Goal: Find specific page/section: Find specific page/section

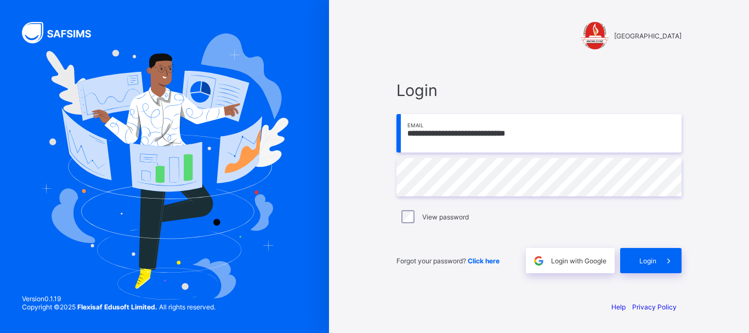
type input "**********"
click at [641, 259] on span "Login" at bounding box center [647, 261] width 17 height 8
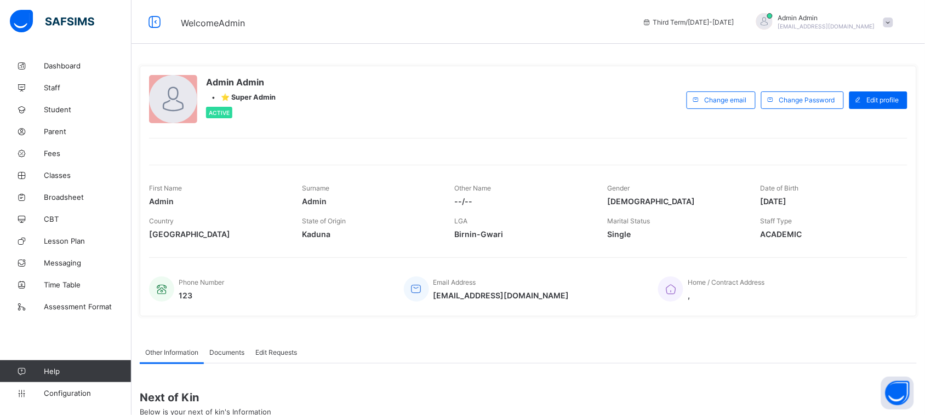
drag, startPoint x: 501, startPoint y: 12, endPoint x: 465, endPoint y: 177, distance: 169.4
click at [465, 177] on div "First Name Admin Surname Admin Other Name --/-- Gender [DEMOGRAPHIC_DATA] Date …" at bounding box center [528, 204] width 759 height 79
click at [52, 154] on span "Fees" at bounding box center [88, 153] width 88 height 9
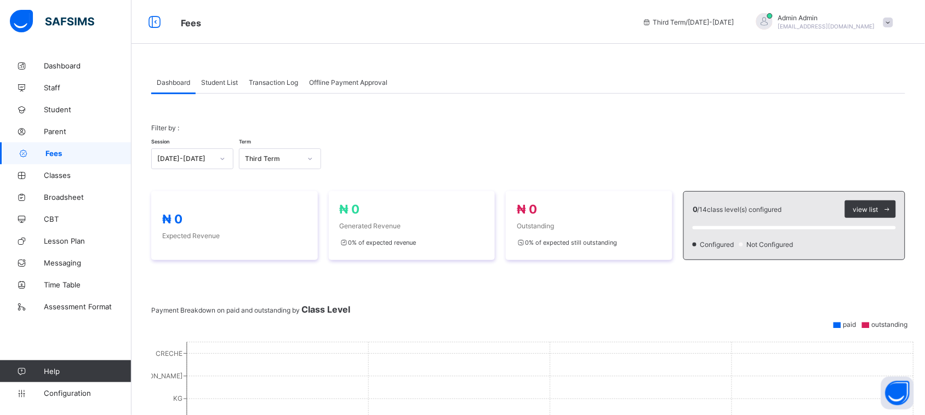
click at [219, 78] on span "Student List" at bounding box center [219, 82] width 37 height 8
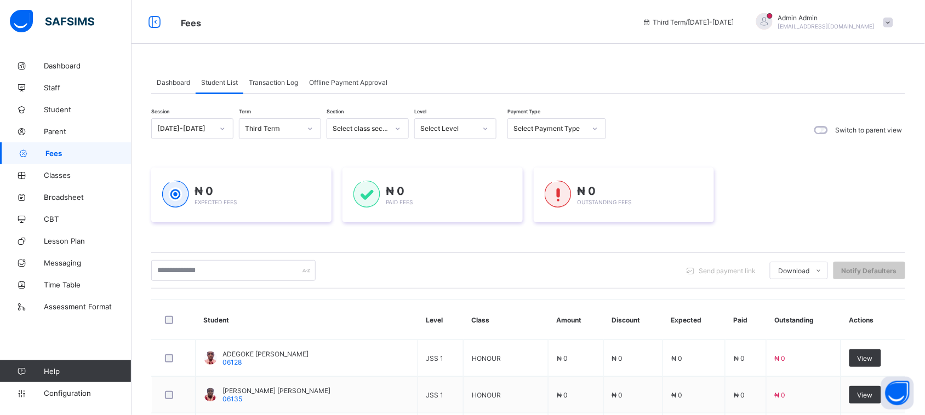
click at [277, 88] on div "Transaction Log" at bounding box center [273, 82] width 60 height 22
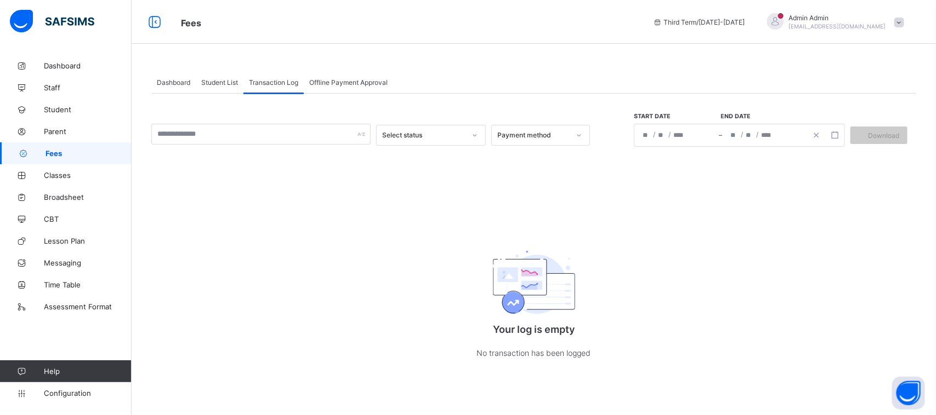
drag, startPoint x: 935, startPoint y: 141, endPoint x: 933, endPoint y: 227, distance: 86.6
click at [748, 227] on div "Dashboard Student List Transaction Log Offline Payment Approval Transaction Log…" at bounding box center [534, 227] width 804 height 344
click at [352, 89] on div "Offline Payment Approval" at bounding box center [348, 82] width 89 height 22
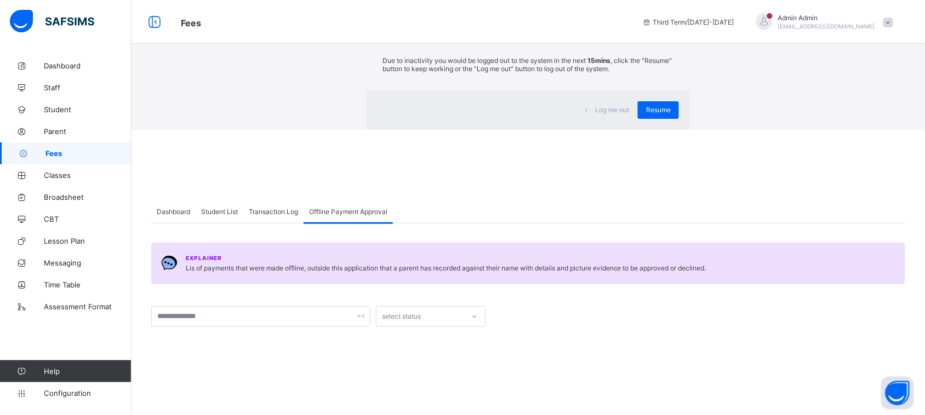
scroll to position [26, 0]
